Goal: Information Seeking & Learning: Learn about a topic

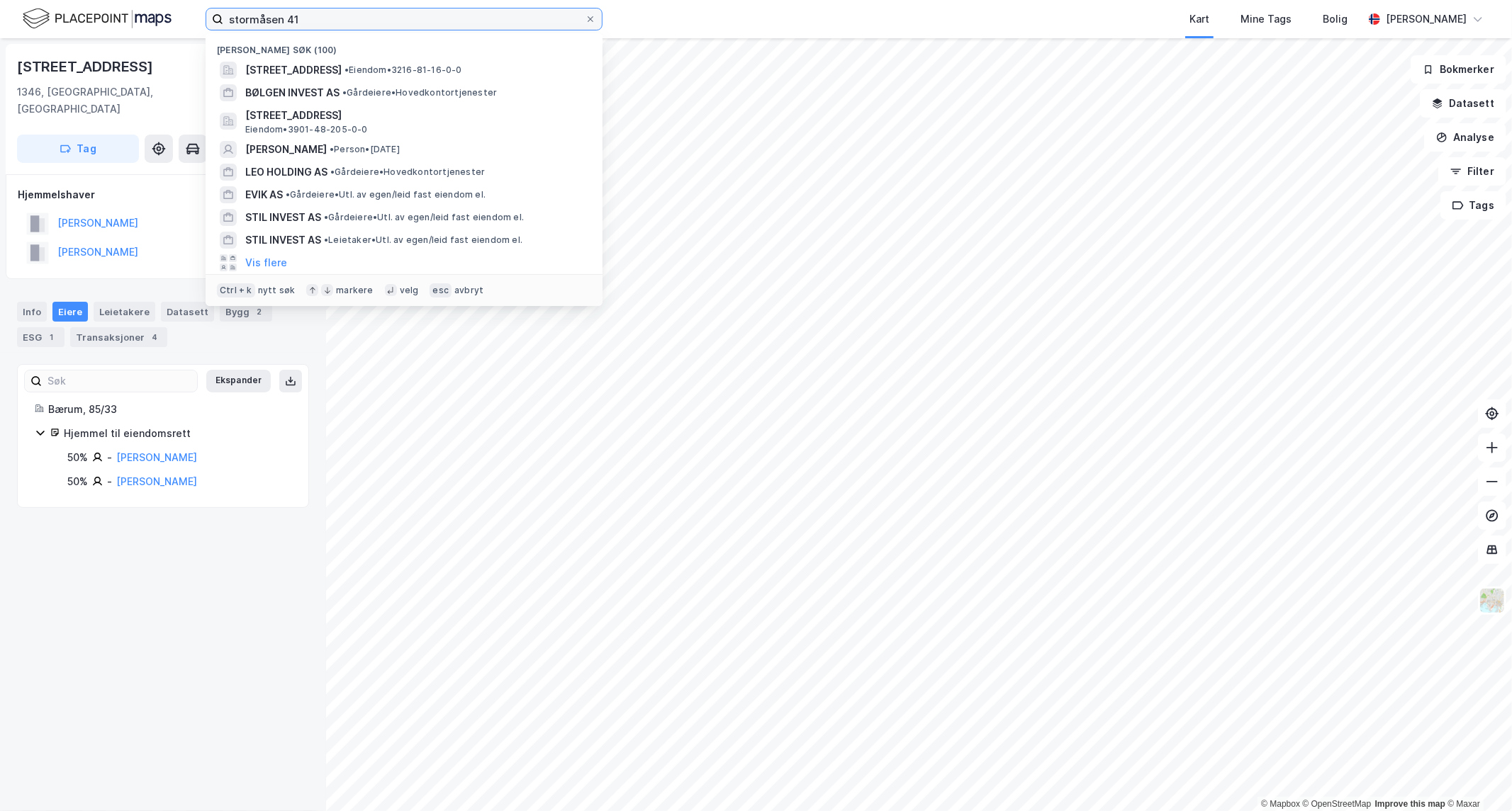
drag, startPoint x: 308, startPoint y: 17, endPoint x: -345, endPoint y: 30, distance: 653.1
click at [0, 30] on html "stormåsen 41 Nylige søk (100) [GEOGRAPHIC_DATA] 41, 1540, [GEOGRAPHIC_DATA], [G…" at bounding box center [756, 405] width 1512 height 811
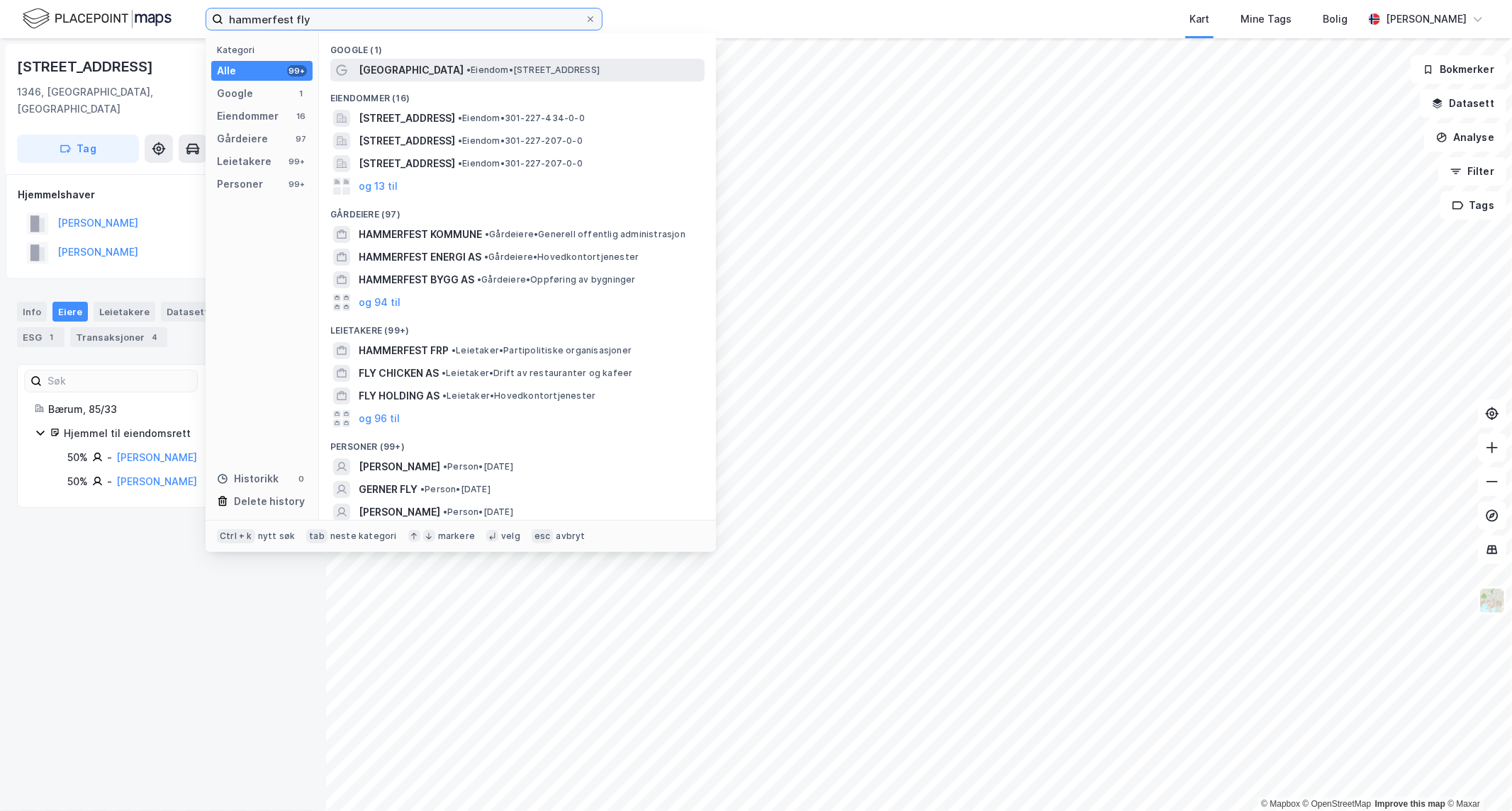
type input "hammerfest fly"
click at [395, 60] on div "[GEOGRAPHIC_DATA] • Eiendom • [STREET_ADDRESS]" at bounding box center [517, 70] width 374 height 22
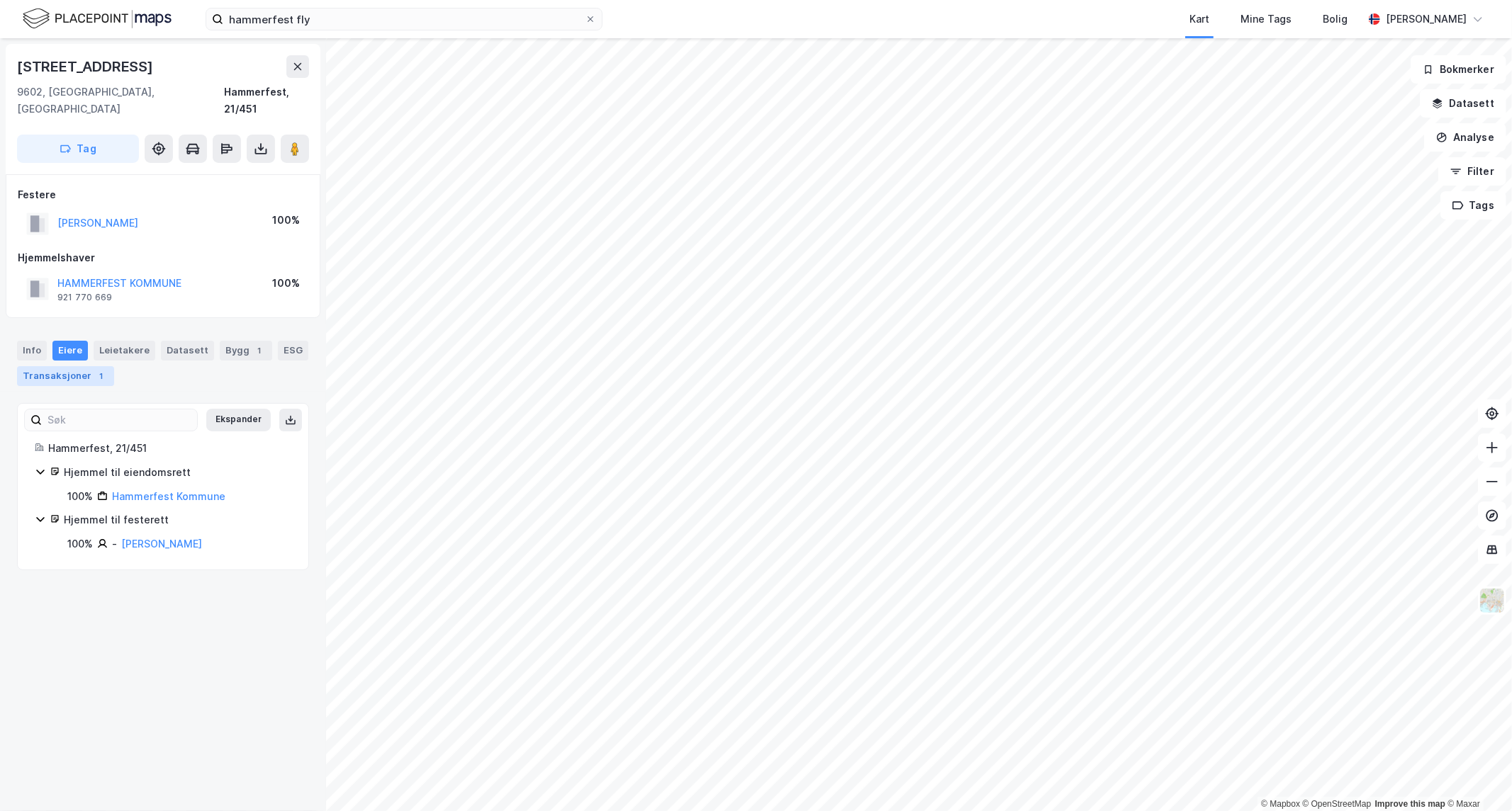
click at [94, 369] on div "1" at bounding box center [101, 376] width 15 height 15
